Goal: Register for event/course

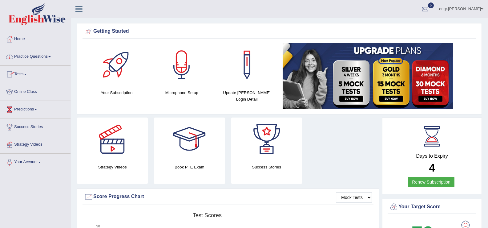
click at [28, 77] on link "Tests" at bounding box center [35, 73] width 70 height 15
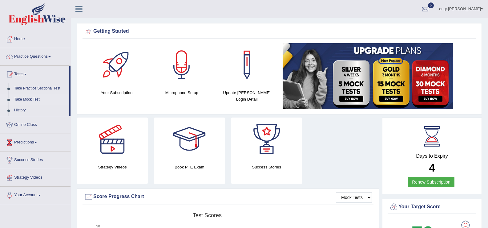
click at [26, 99] on link "Take Mock Test" at bounding box center [40, 99] width 58 height 11
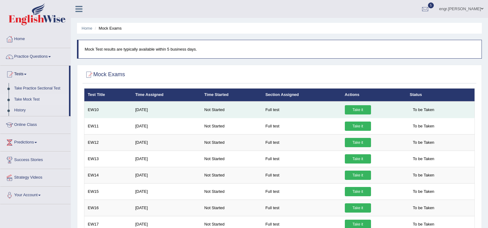
click at [351, 109] on link "Take it" at bounding box center [358, 109] width 26 height 9
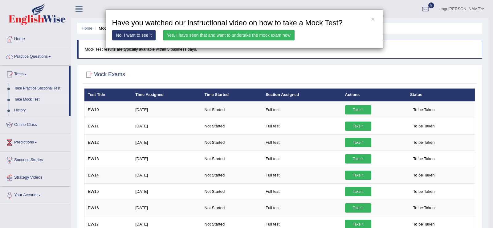
click at [220, 34] on link "Yes, I have seen that and want to undertake the mock exam now" at bounding box center [229, 35] width 132 height 10
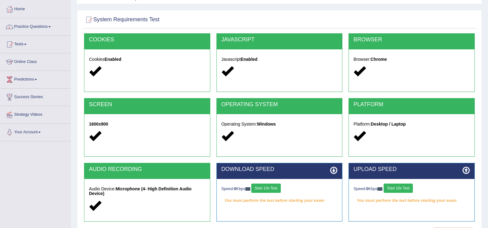
scroll to position [96, 0]
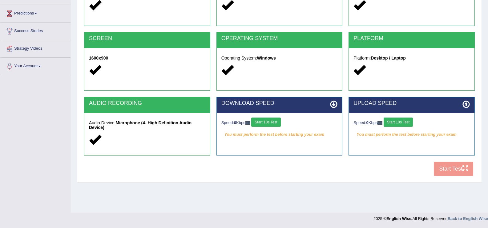
click at [266, 121] on button "Start 10s Test" at bounding box center [265, 121] width 29 height 9
click at [282, 122] on button "Start 10s Test" at bounding box center [270, 121] width 29 height 9
click at [401, 122] on button "Start 10s Test" at bounding box center [398, 121] width 29 height 9
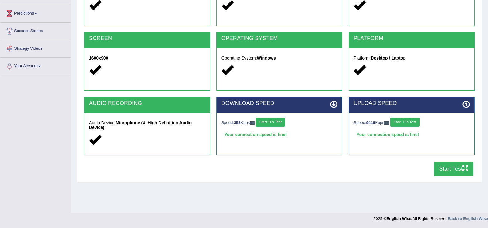
click at [436, 169] on button "Start Test" at bounding box center [453, 168] width 39 height 14
